Goal: Task Accomplishment & Management: Complete application form

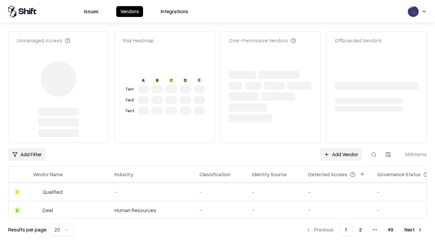
click at [340, 149] on link "Add Vendor" at bounding box center [340, 155] width 42 height 12
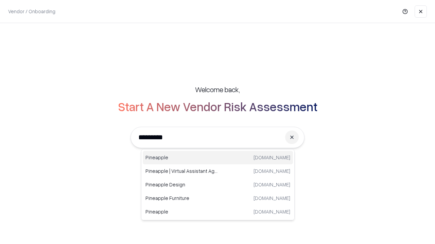
click at [218, 158] on div "Pineapple [DOMAIN_NAME]" at bounding box center [218, 158] width 150 height 14
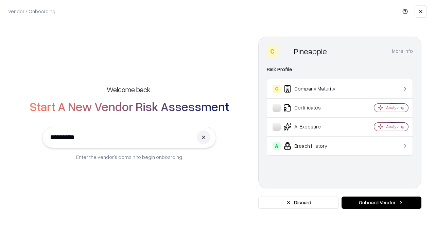
type input "*********"
click at [381, 203] on button "Onboard Vendor" at bounding box center [381, 203] width 80 height 12
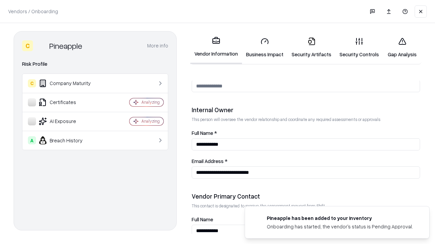
scroll to position [352, 0]
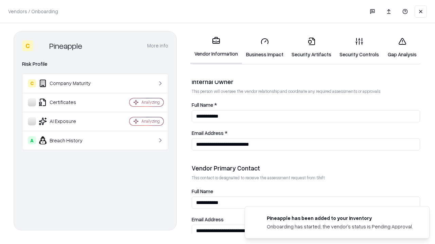
click at [311, 48] on link "Security Artifacts" at bounding box center [311, 48] width 48 height 32
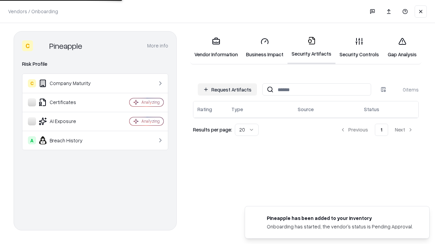
click at [227, 90] on button "Request Artifacts" at bounding box center [227, 90] width 59 height 12
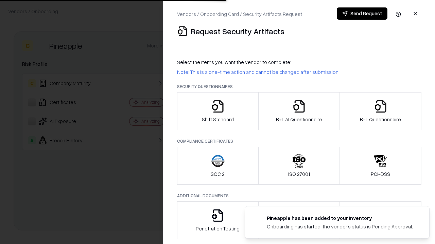
click at [380, 111] on icon "button" at bounding box center [380, 107] width 14 height 14
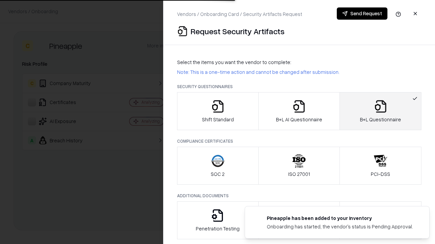
click at [298, 111] on icon "button" at bounding box center [299, 107] width 14 height 14
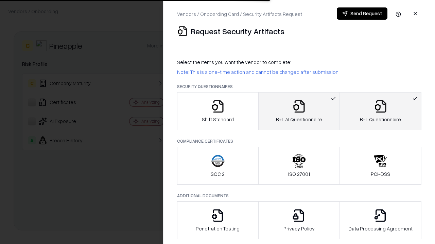
click at [362, 14] on button "Send Request" at bounding box center [361, 13] width 51 height 12
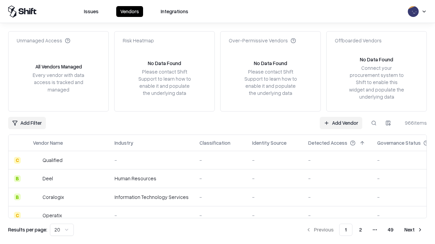
click at [373, 123] on button at bounding box center [373, 123] width 12 height 12
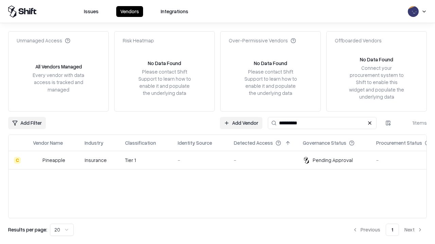
type input "*********"
click at [221, 160] on div "-" at bounding box center [200, 160] width 45 height 7
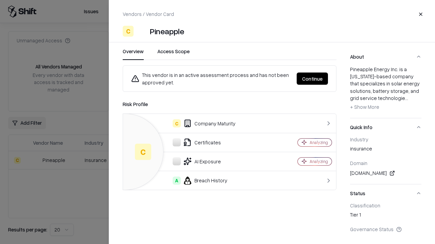
click at [312, 79] on button "Continue" at bounding box center [311, 79] width 31 height 12
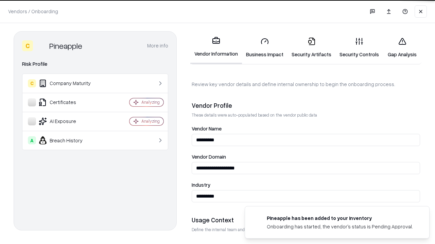
click at [311, 48] on link "Security Artifacts" at bounding box center [311, 48] width 48 height 32
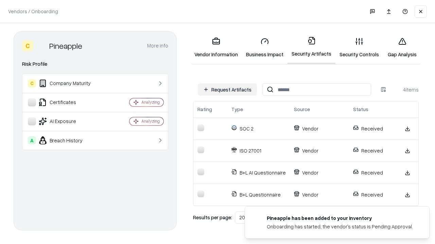
click at [402, 48] on link "Gap Analysis" at bounding box center [402, 48] width 38 height 32
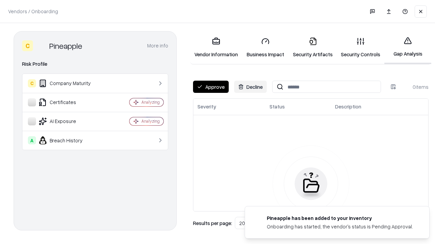
click at [210, 87] on button "Approve" at bounding box center [211, 87] width 36 height 12
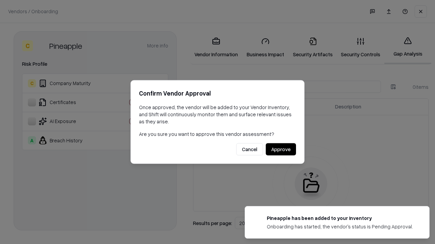
click at [280, 149] on button "Approve" at bounding box center [280, 150] width 30 height 12
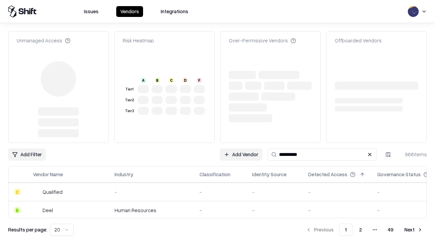
type input "*********"
click at [241, 149] on link "Add Vendor" at bounding box center [241, 155] width 42 height 12
